Goal: Task Accomplishment & Management: Manage account settings

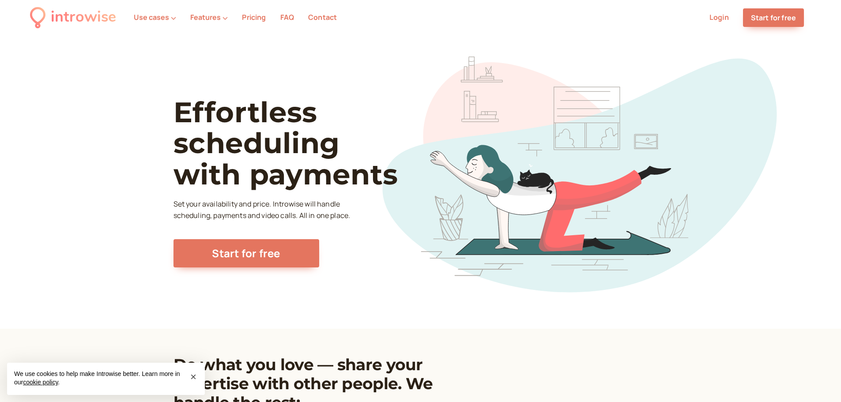
click at [712, 12] on link "Login" at bounding box center [718, 17] width 19 height 10
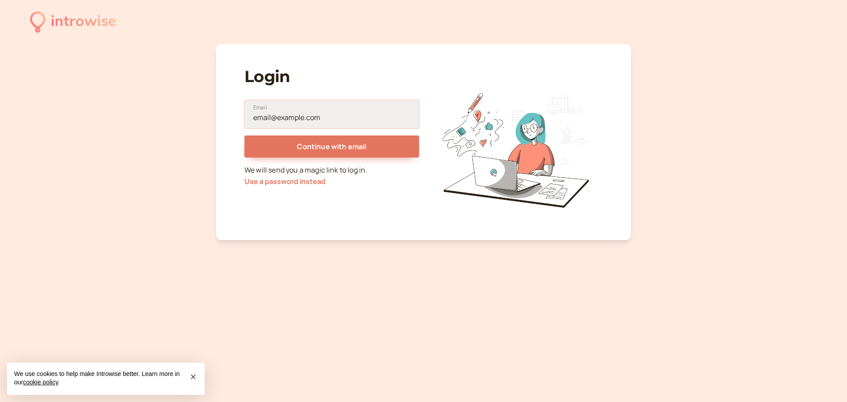
click at [292, 116] on input "Email" at bounding box center [331, 114] width 175 height 28
type input "[EMAIL_ADDRESS][DOMAIN_NAME]"
click at [244, 135] on button "Continue with email" at bounding box center [331, 146] width 175 height 22
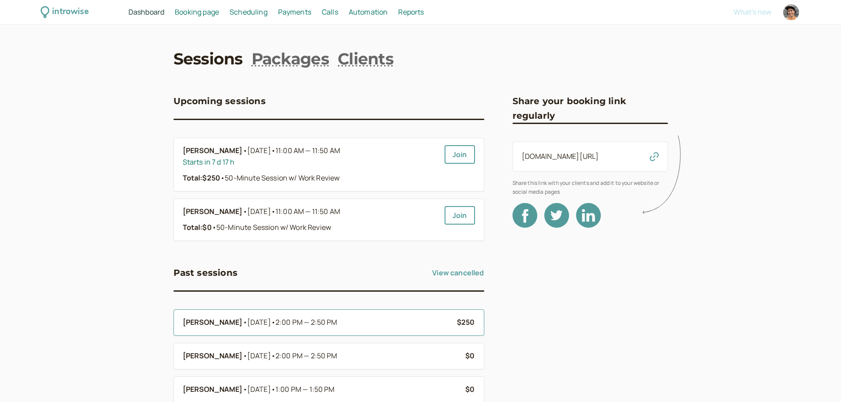
click at [383, 319] on div "Kiana Mohseni • Today • 2:00 PM — 2:50 PM" at bounding box center [316, 322] width 267 height 11
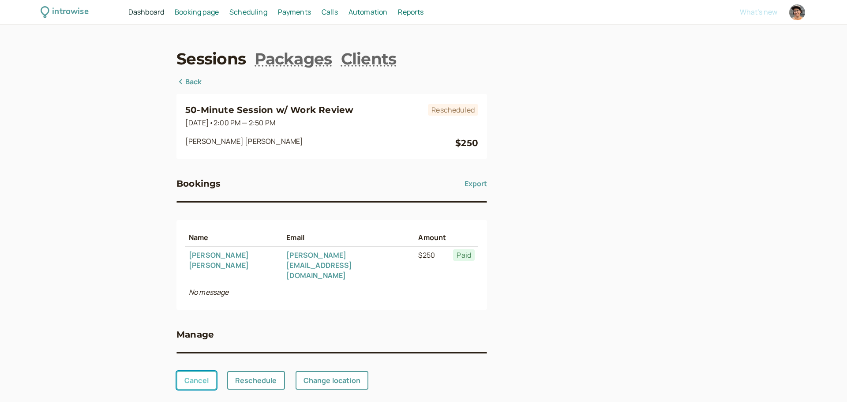
click at [203, 371] on link "Cancel" at bounding box center [196, 380] width 40 height 19
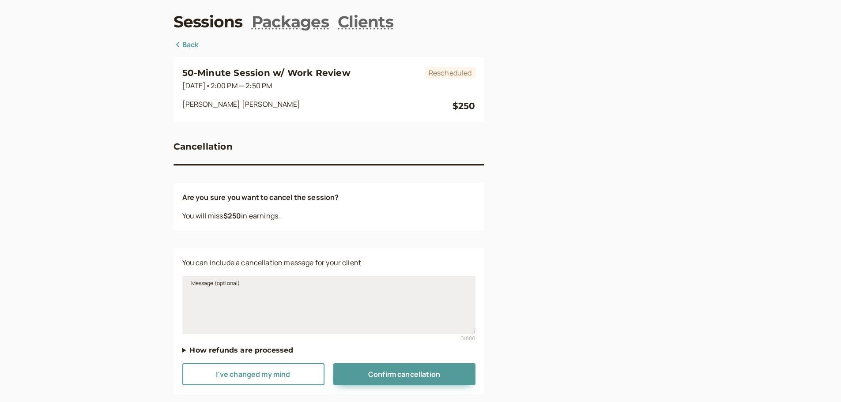
scroll to position [54, 0]
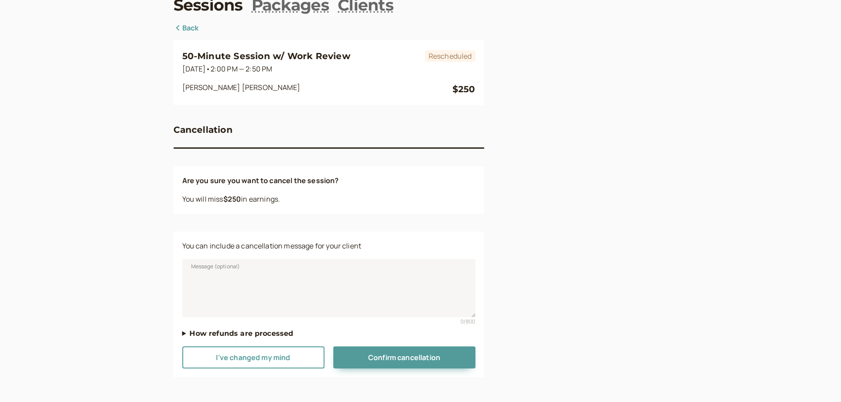
click at [267, 334] on summary "How refunds are processed" at bounding box center [328, 333] width 293 height 11
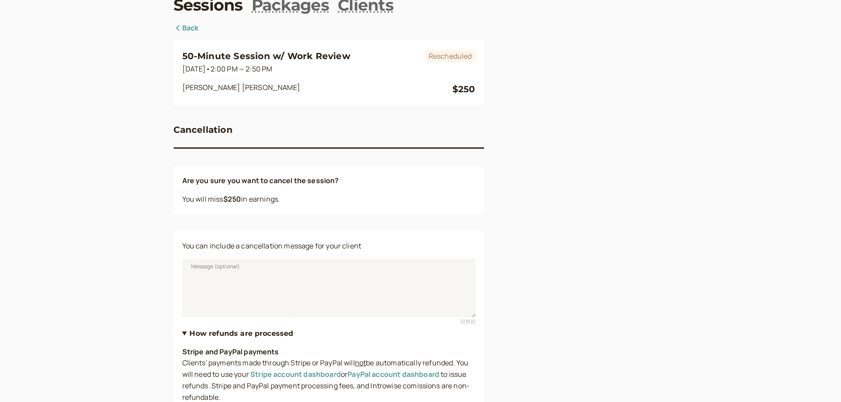
scroll to position [125, 0]
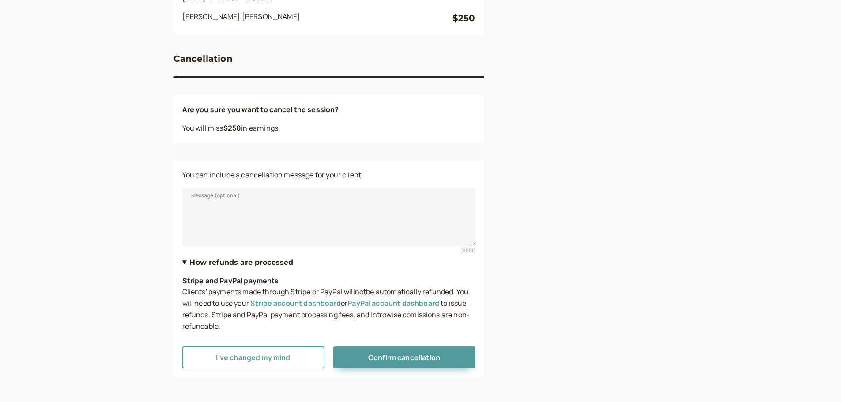
click at [247, 263] on summary "How refunds are processed" at bounding box center [328, 262] width 293 height 11
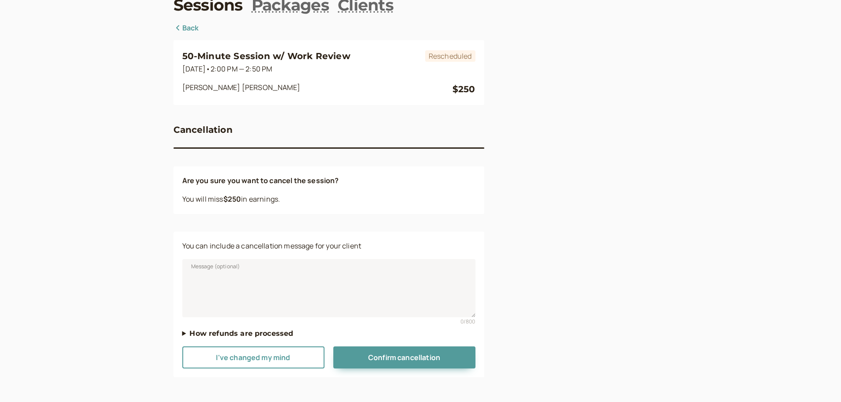
scroll to position [54, 0]
click at [184, 27] on link "Back" at bounding box center [186, 28] width 26 height 11
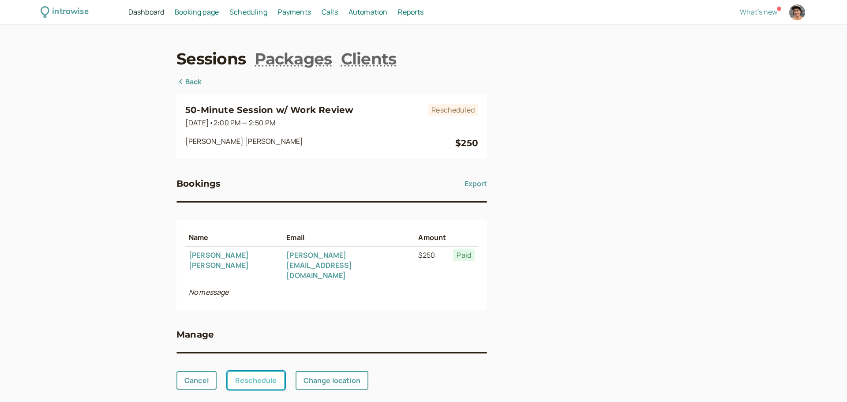
click at [263, 371] on link "Reschedule" at bounding box center [256, 380] width 58 height 19
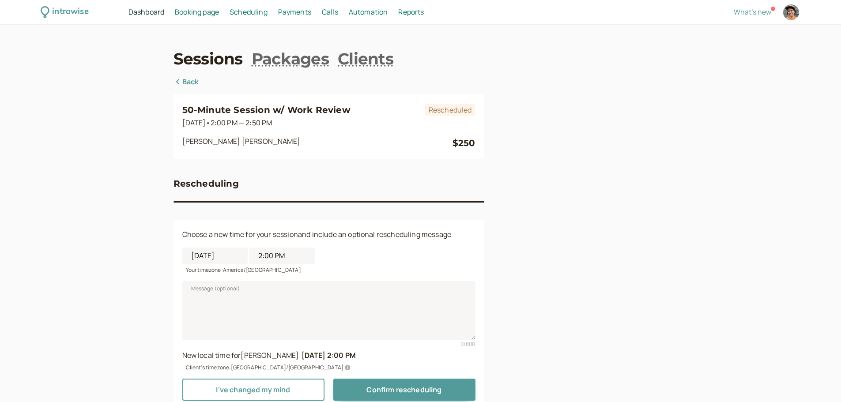
click at [188, 83] on link "Back" at bounding box center [186, 81] width 26 height 11
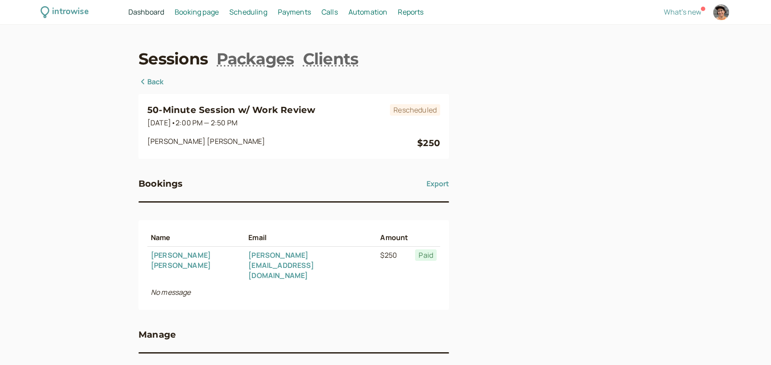
click at [240, 14] on span "Scheduling" at bounding box center [248, 12] width 38 height 10
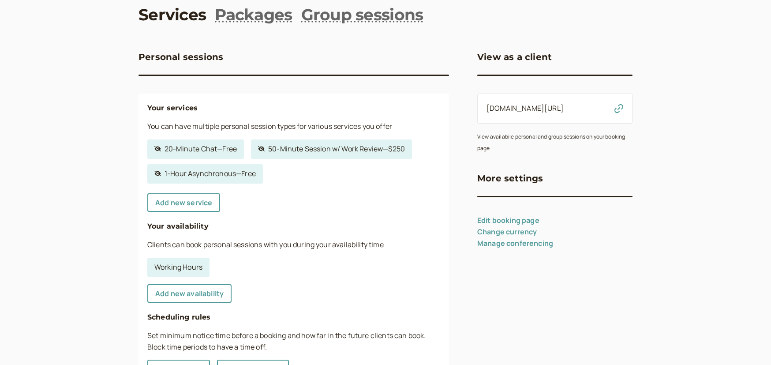
scroll to position [220, 0]
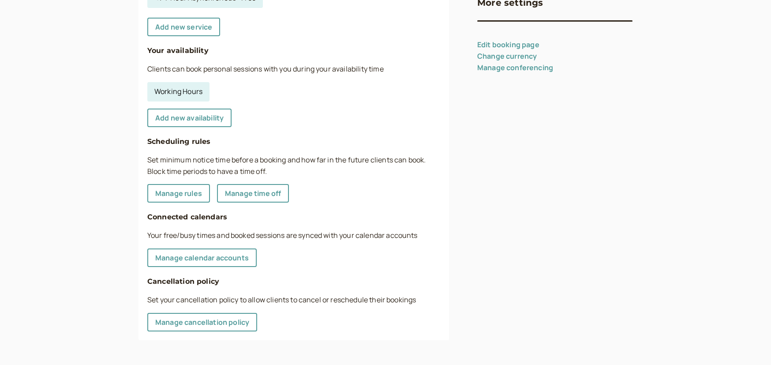
click at [194, 92] on link "Working Hours" at bounding box center [178, 91] width 62 height 19
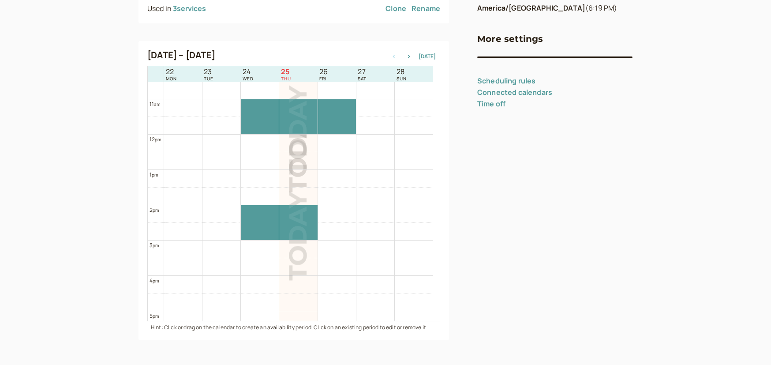
scroll to position [327, 0]
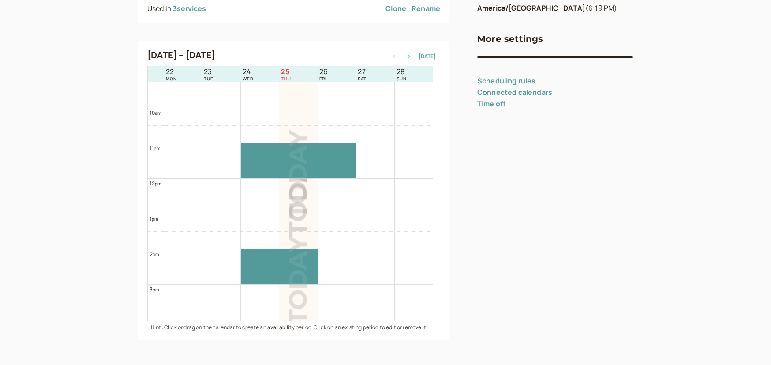
click at [408, 55] on icon "button" at bounding box center [409, 57] width 11 height 4
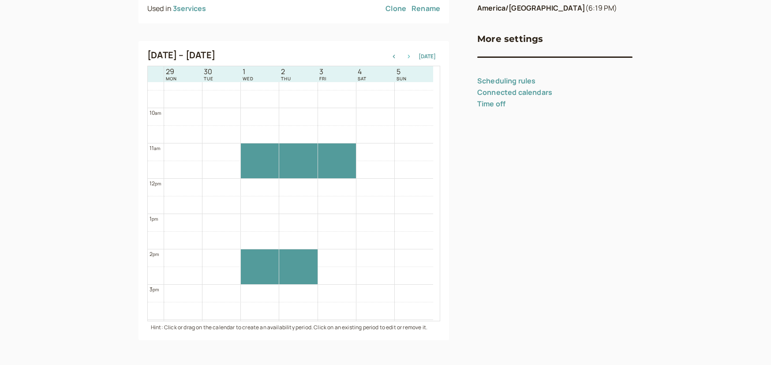
click at [412, 56] on icon "button" at bounding box center [409, 57] width 11 height 4
click at [395, 56] on icon "button" at bounding box center [394, 57] width 2 height 4
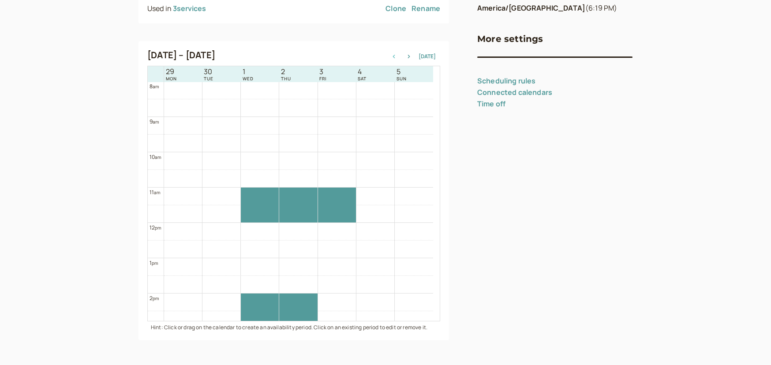
click at [395, 56] on icon "button" at bounding box center [394, 57] width 2 height 4
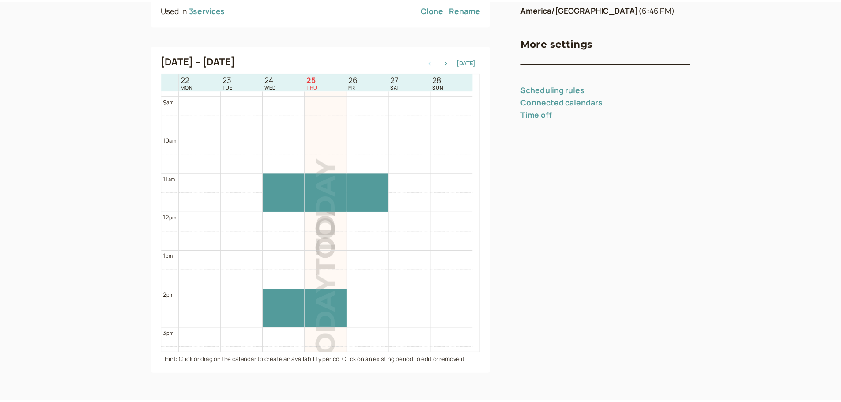
scroll to position [154, 0]
